Goal: Task Accomplishment & Management: Manage account settings

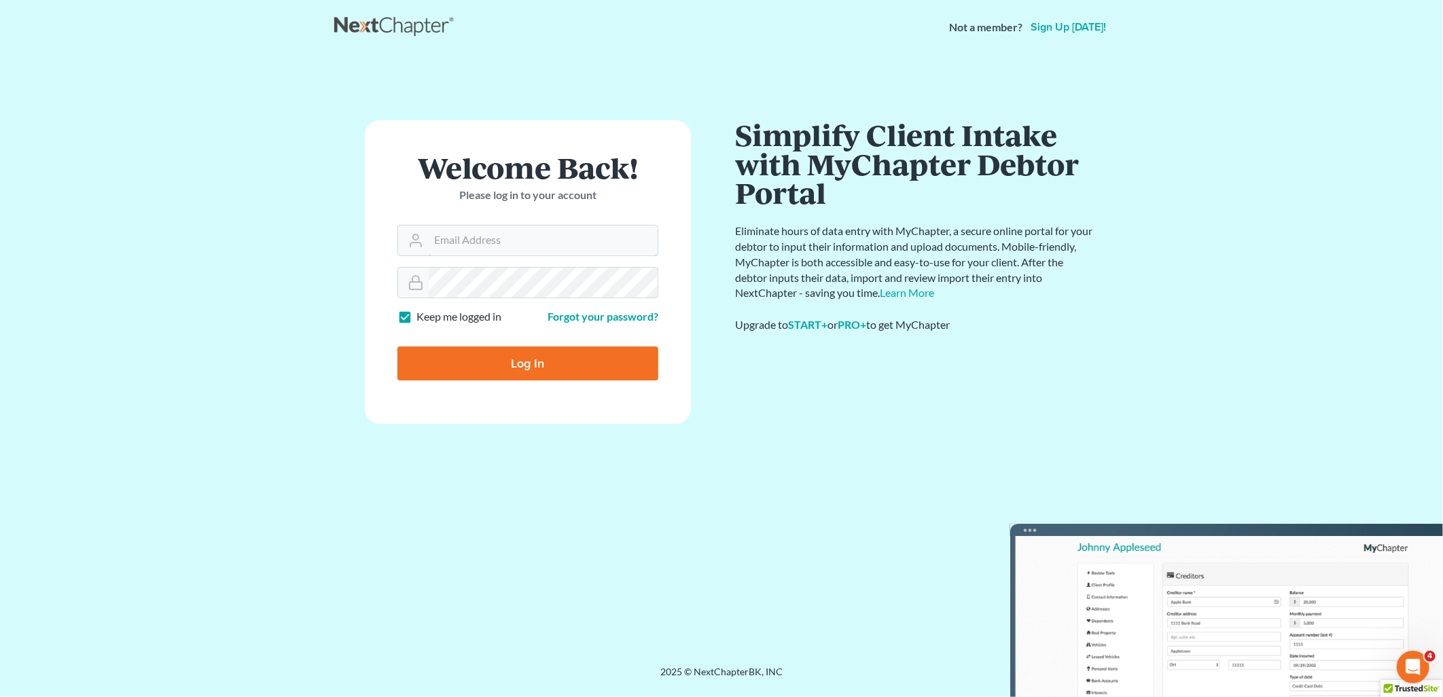
type input "[EMAIL_ADDRESS][DOMAIN_NAME]"
click at [528, 365] on input "Log In" at bounding box center [527, 363] width 261 height 34
type input "Thinking..."
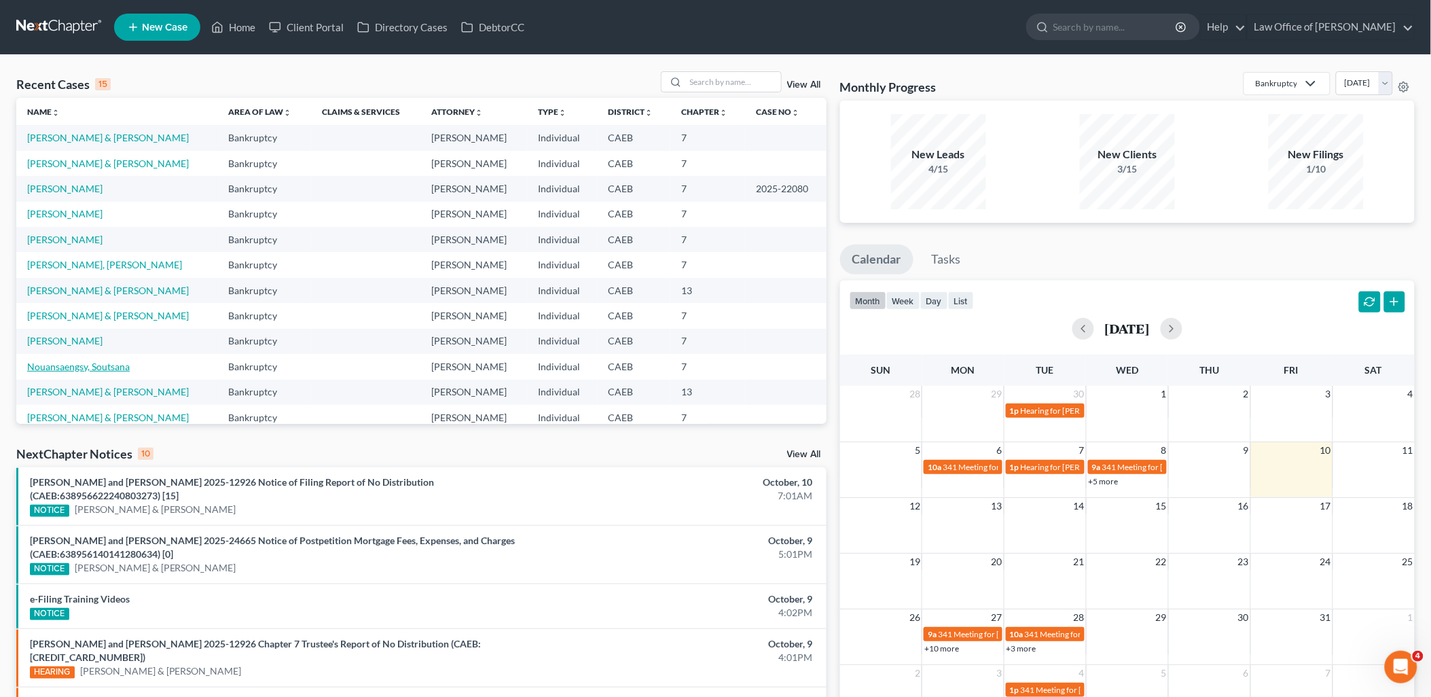
click at [103, 364] on link "Nouansaengsy, Soutsana" at bounding box center [78, 367] width 103 height 12
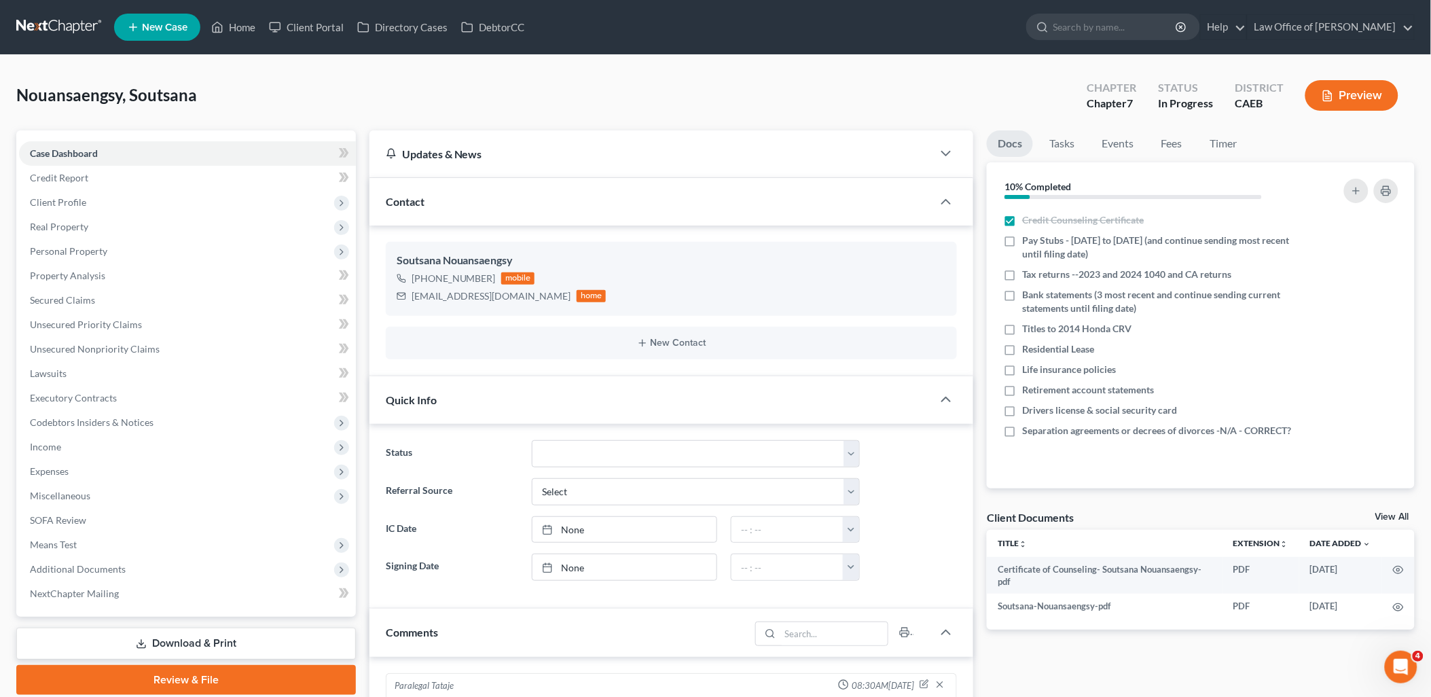
scroll to position [67, 0]
click at [317, 23] on link "Client Portal" at bounding box center [306, 27] width 88 height 24
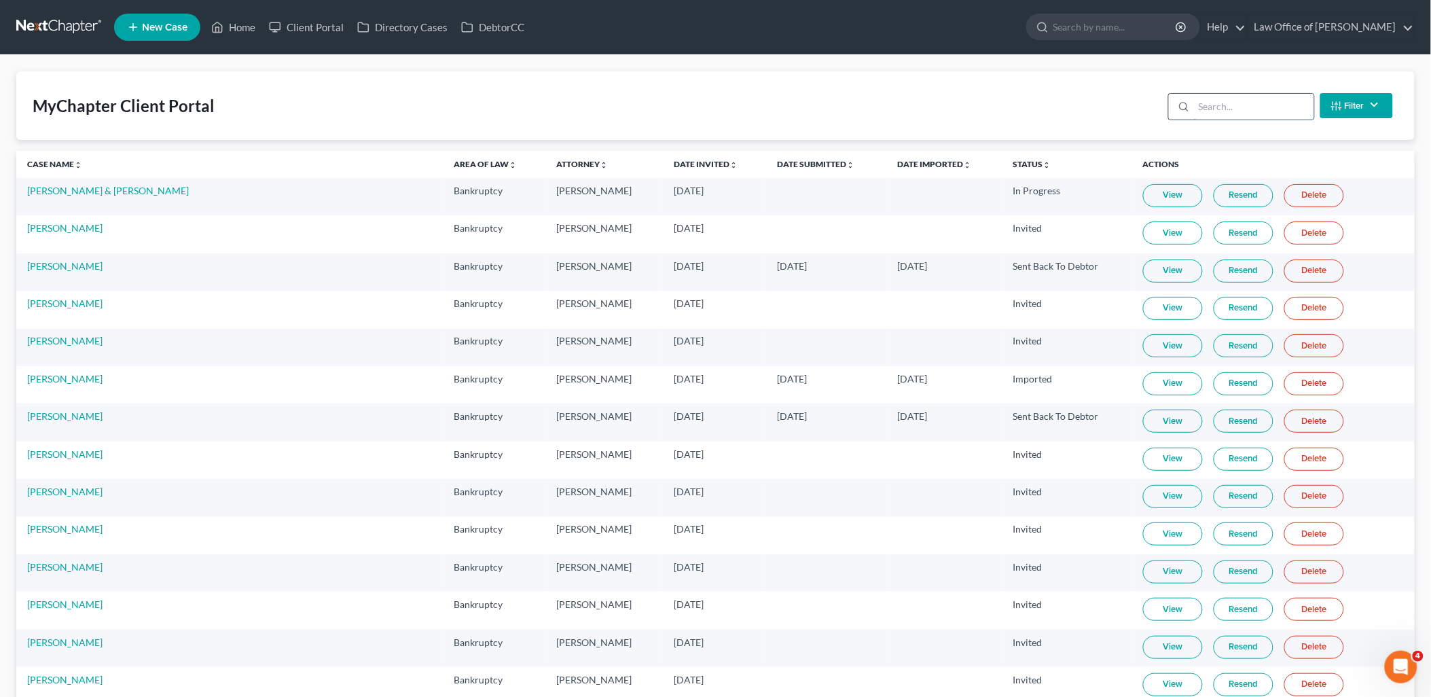
click at [1230, 106] on input "search" at bounding box center [1254, 107] width 120 height 26
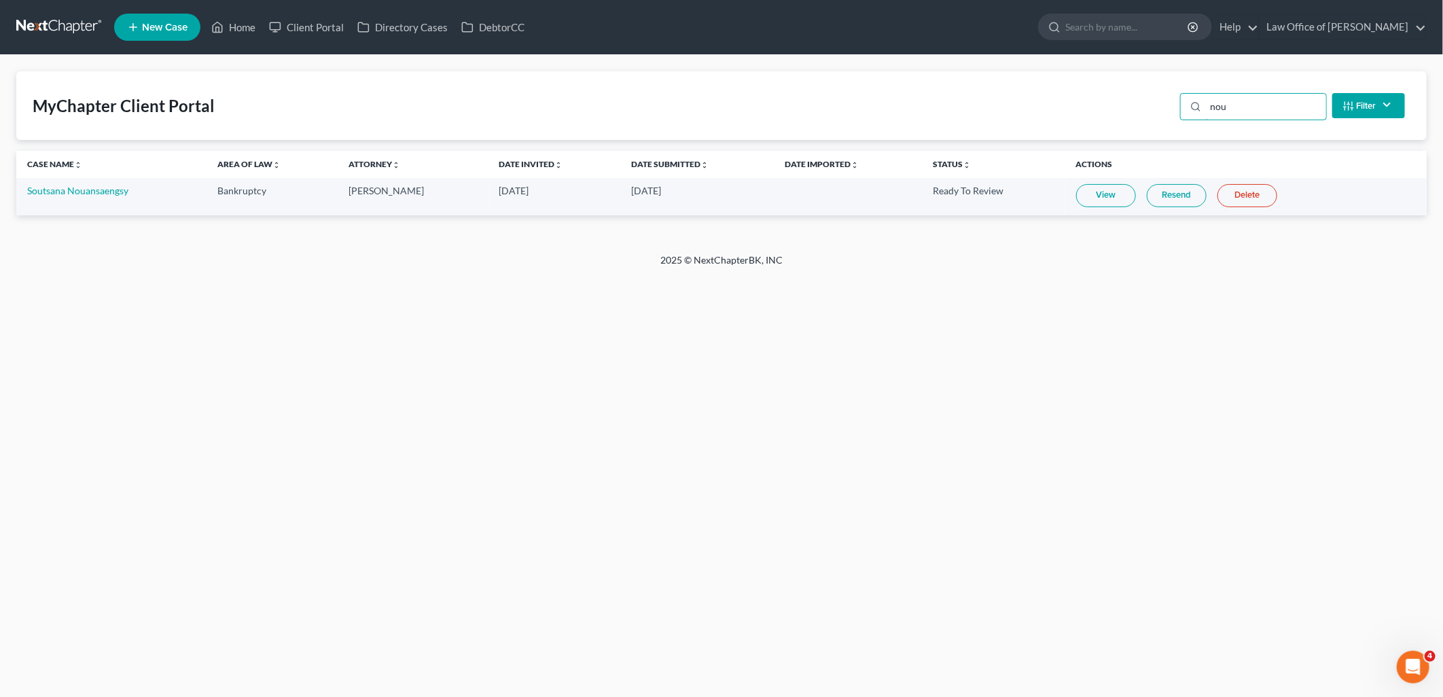
type input "nou"
click at [1096, 196] on link "View" at bounding box center [1106, 195] width 60 height 23
click at [231, 24] on link "Home" at bounding box center [233, 27] width 58 height 24
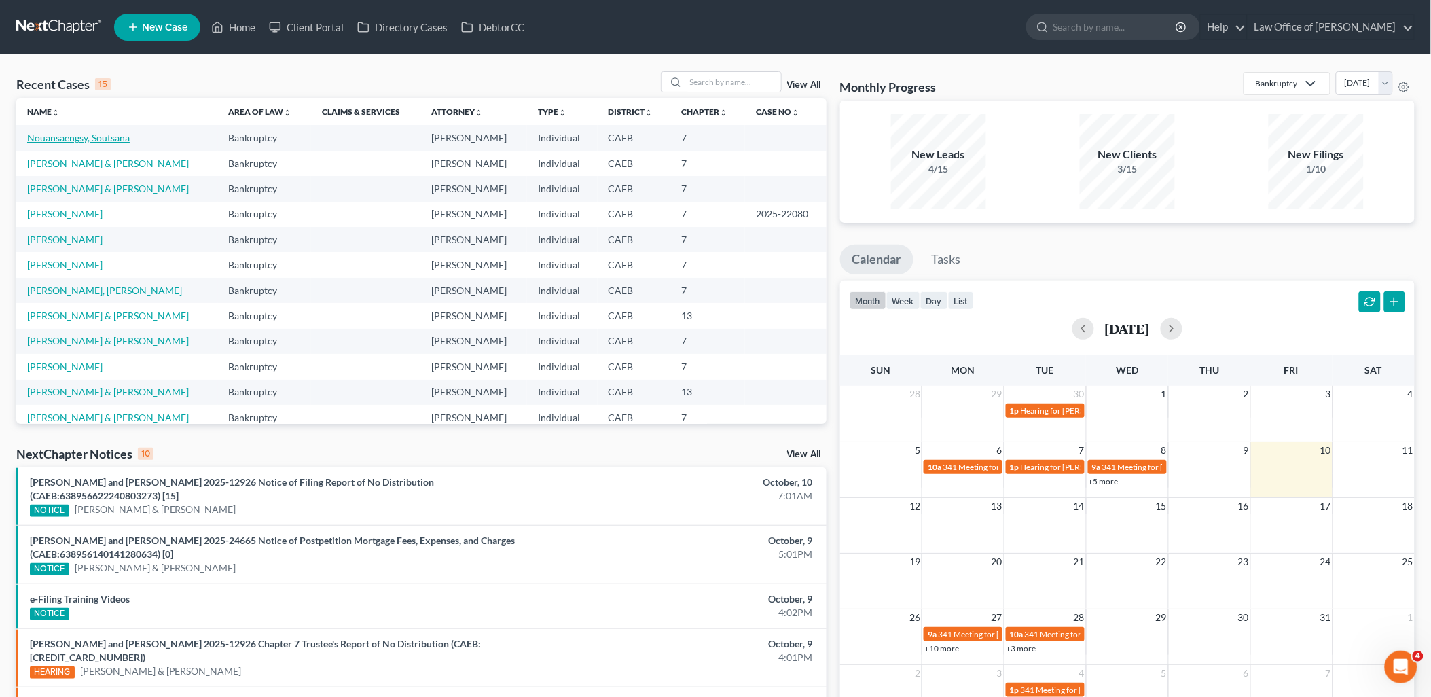
click at [75, 138] on link "Nouansaengsy, Soutsana" at bounding box center [78, 138] width 103 height 12
click at [71, 138] on link "Nouansaengsy, Soutsana" at bounding box center [78, 138] width 103 height 12
click at [65, 132] on link "Nouansaengsy, Soutsana" at bounding box center [78, 138] width 103 height 12
click at [94, 137] on link "Nouansaengsy, Soutsana" at bounding box center [78, 138] width 103 height 12
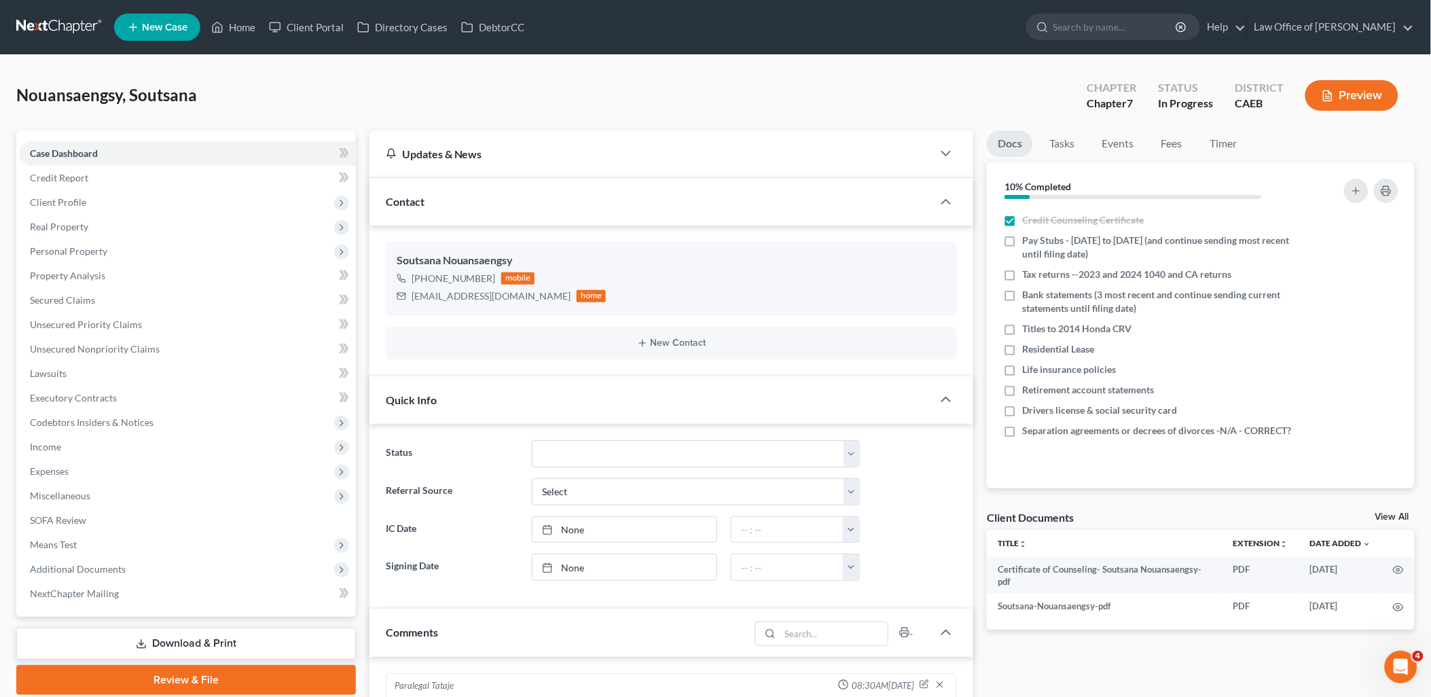
scroll to position [67, 0]
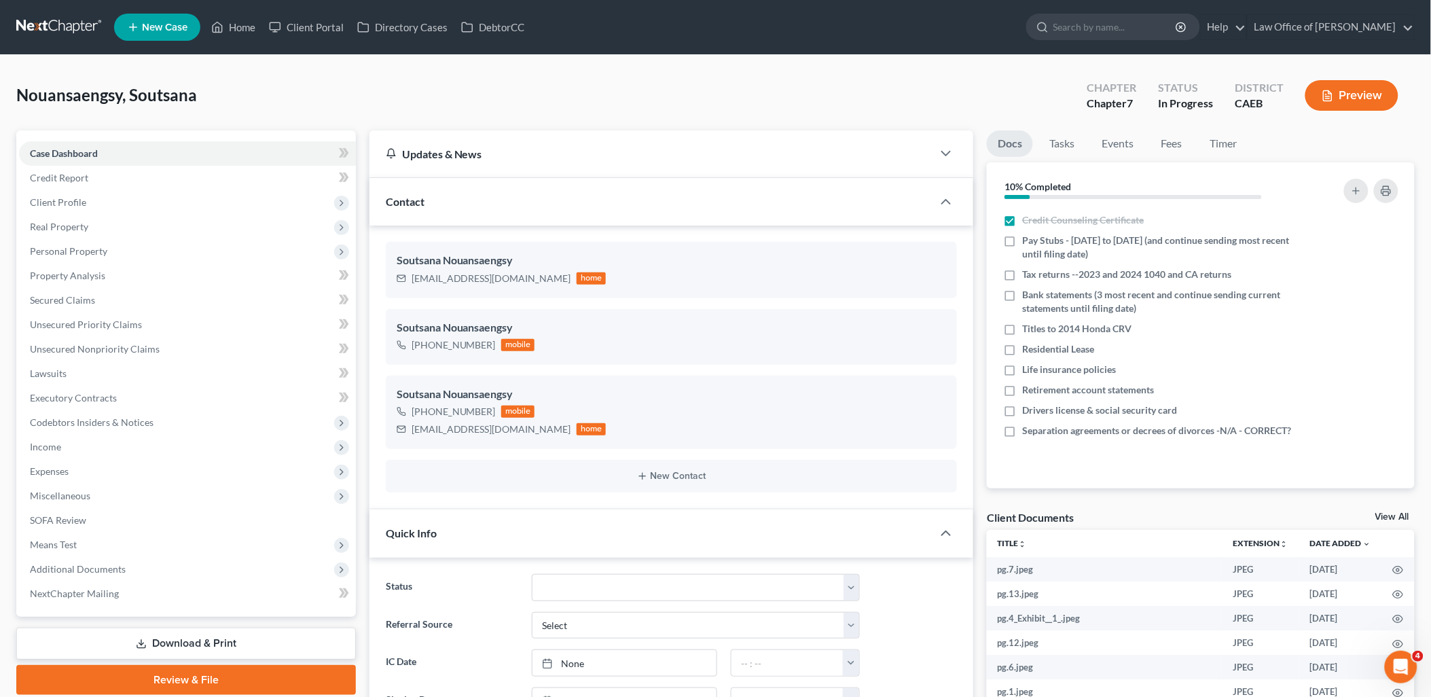
scroll to position [526, 0]
drag, startPoint x: 632, startPoint y: 97, endPoint x: 641, endPoint y: 93, distance: 9.7
click at [632, 97] on div "Nouansaengsy, Soutsana Upgraded Chapter Chapter 7 Status In Progress District C…" at bounding box center [715, 100] width 1399 height 59
click at [1400, 511] on div "Client Documents View All" at bounding box center [1201, 520] width 428 height 20
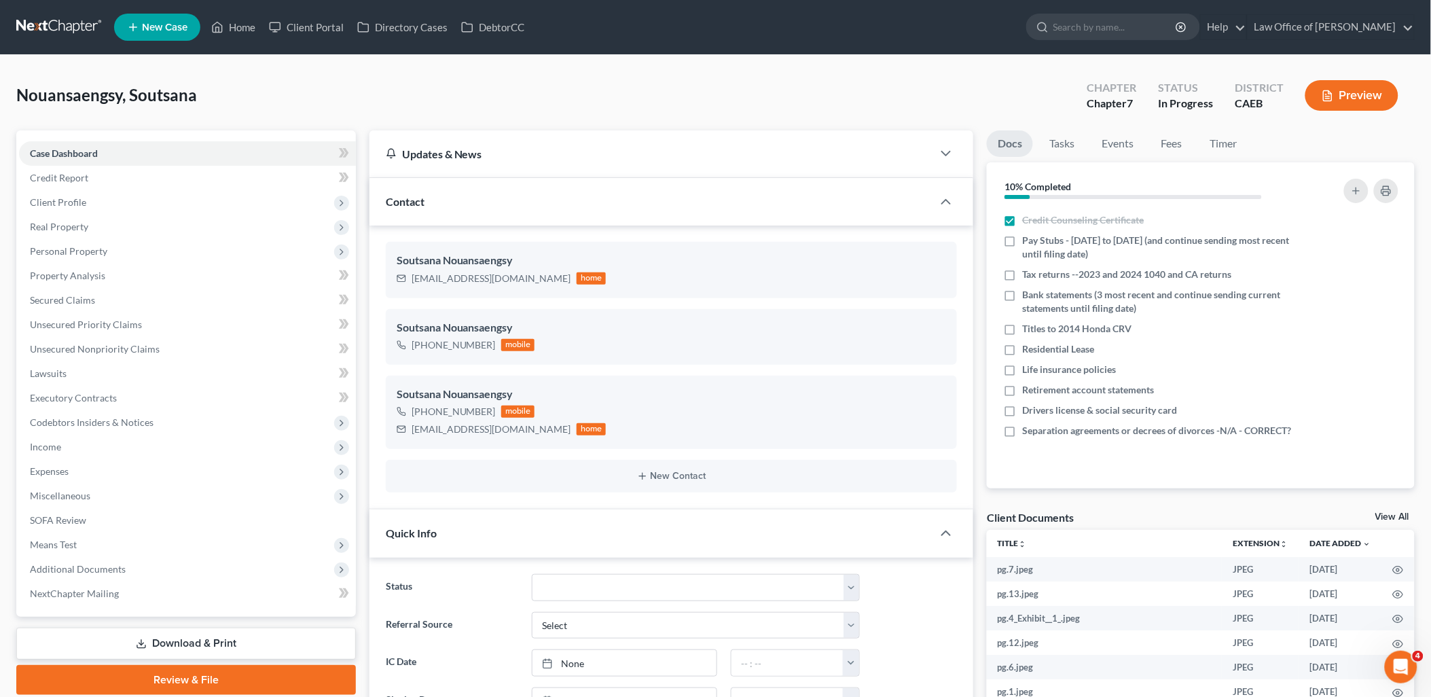
click at [1393, 515] on link "View All" at bounding box center [1393, 517] width 34 height 10
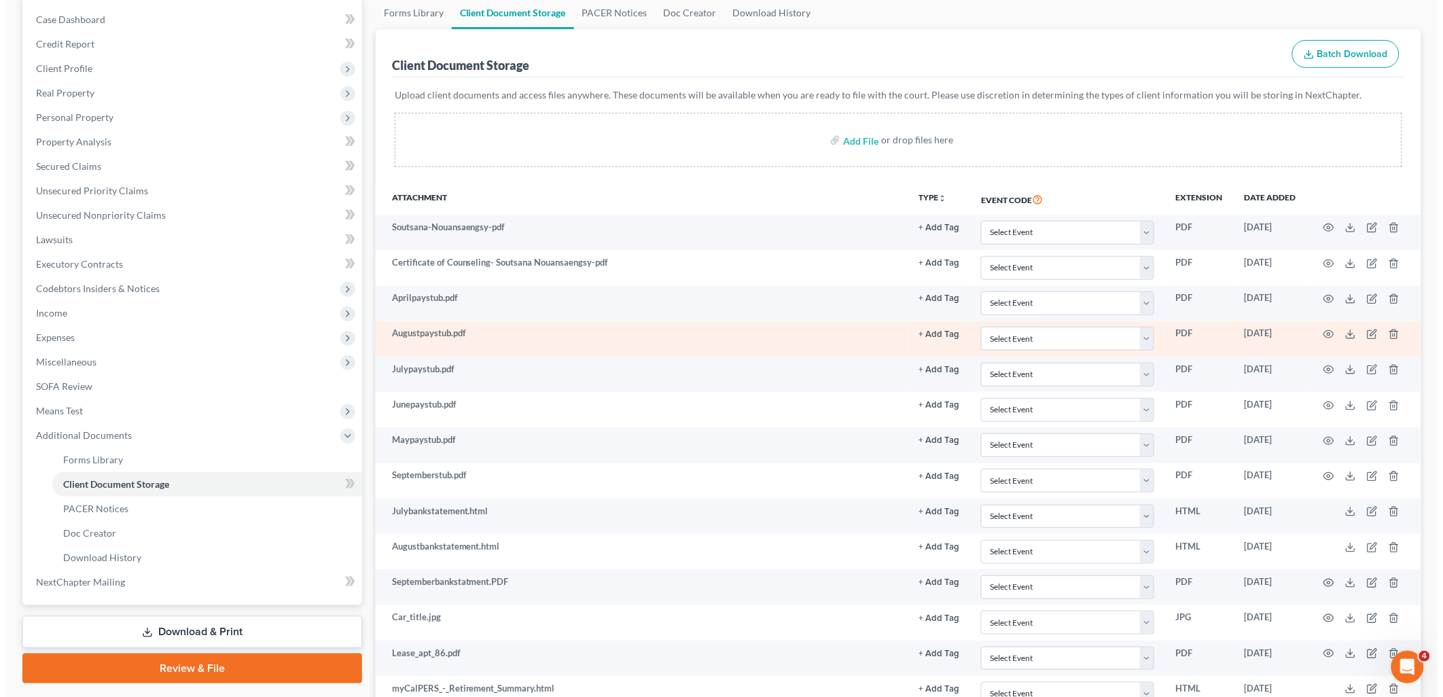
scroll to position [151, 0]
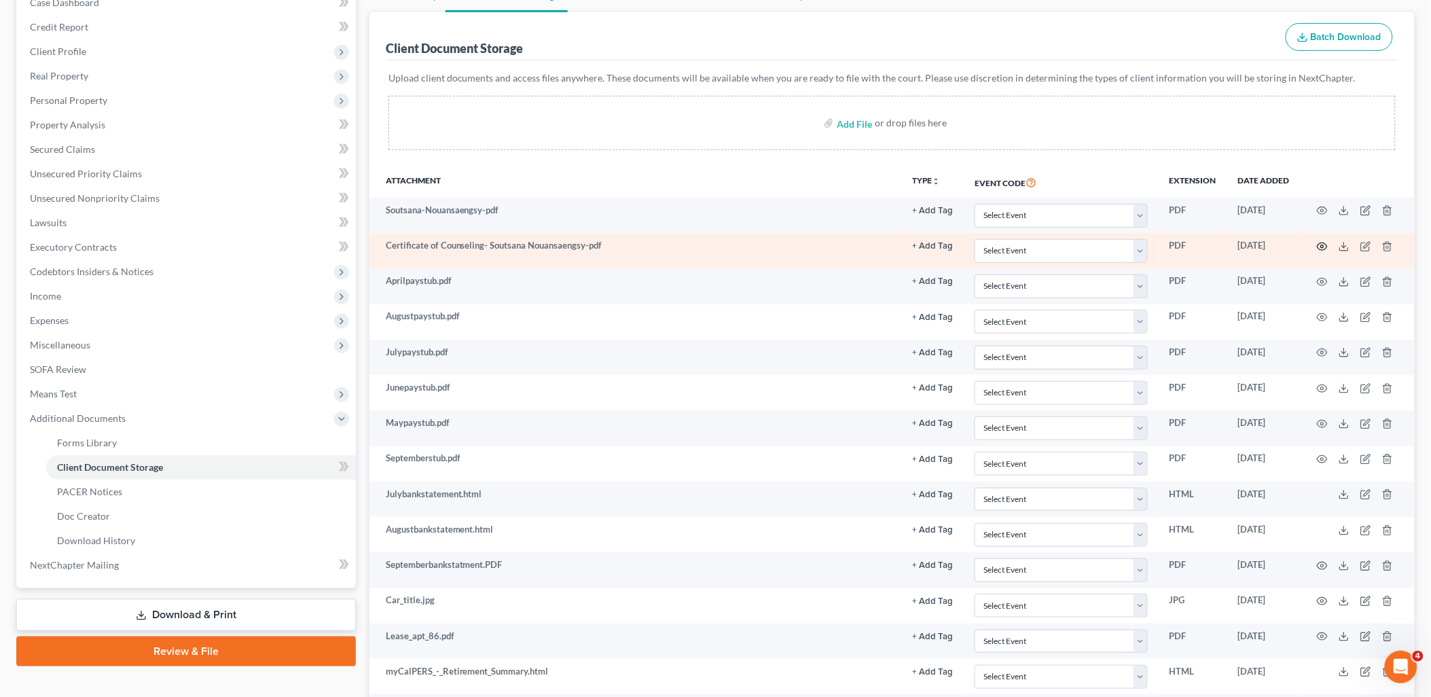
click at [1323, 243] on icon "button" at bounding box center [1322, 246] width 11 height 11
